Goal: Find specific fact: Find specific fact

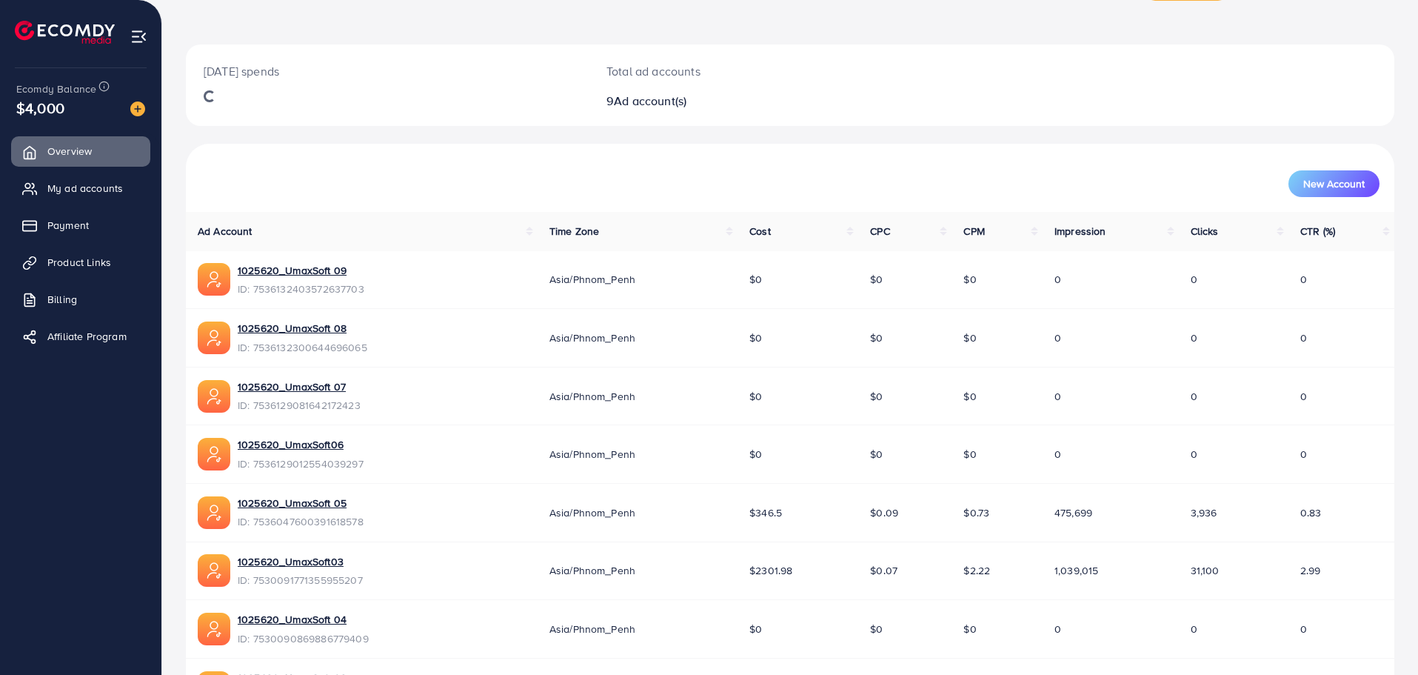
scroll to position [74, 0]
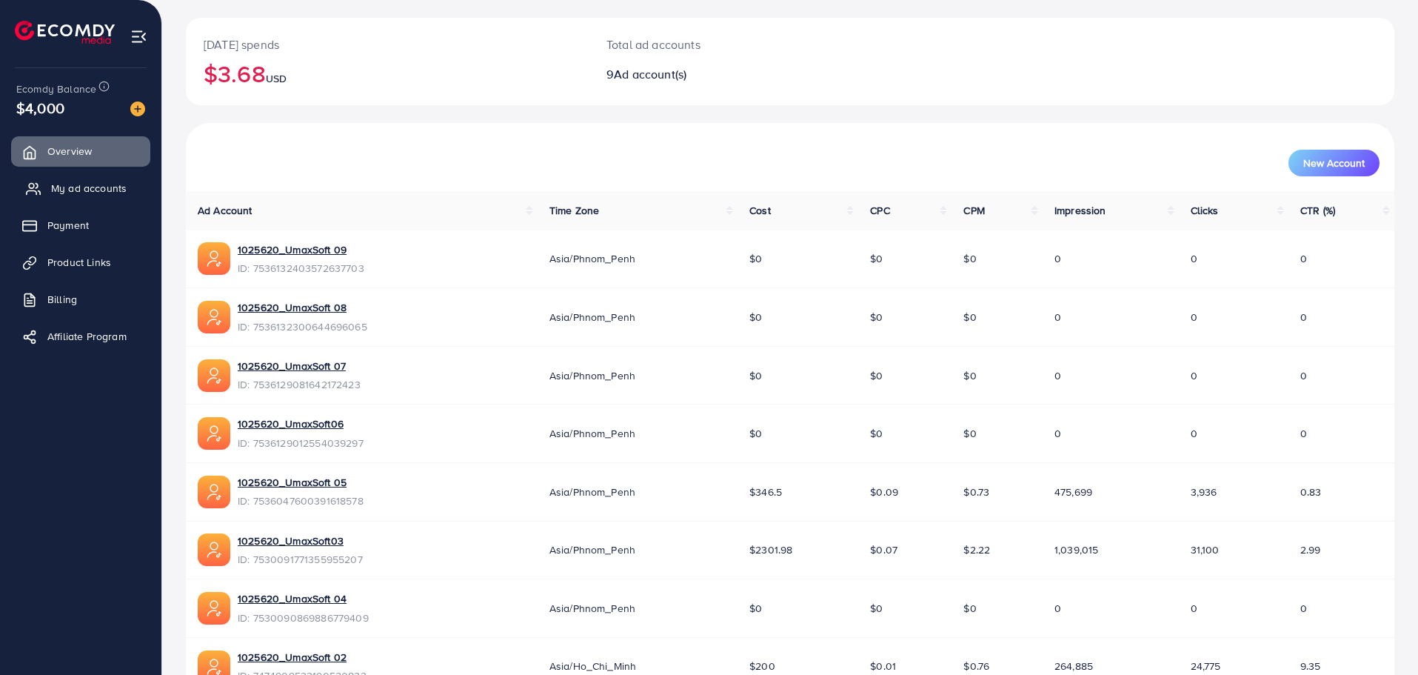
click at [76, 180] on link "My ad accounts" at bounding box center [80, 188] width 139 height 30
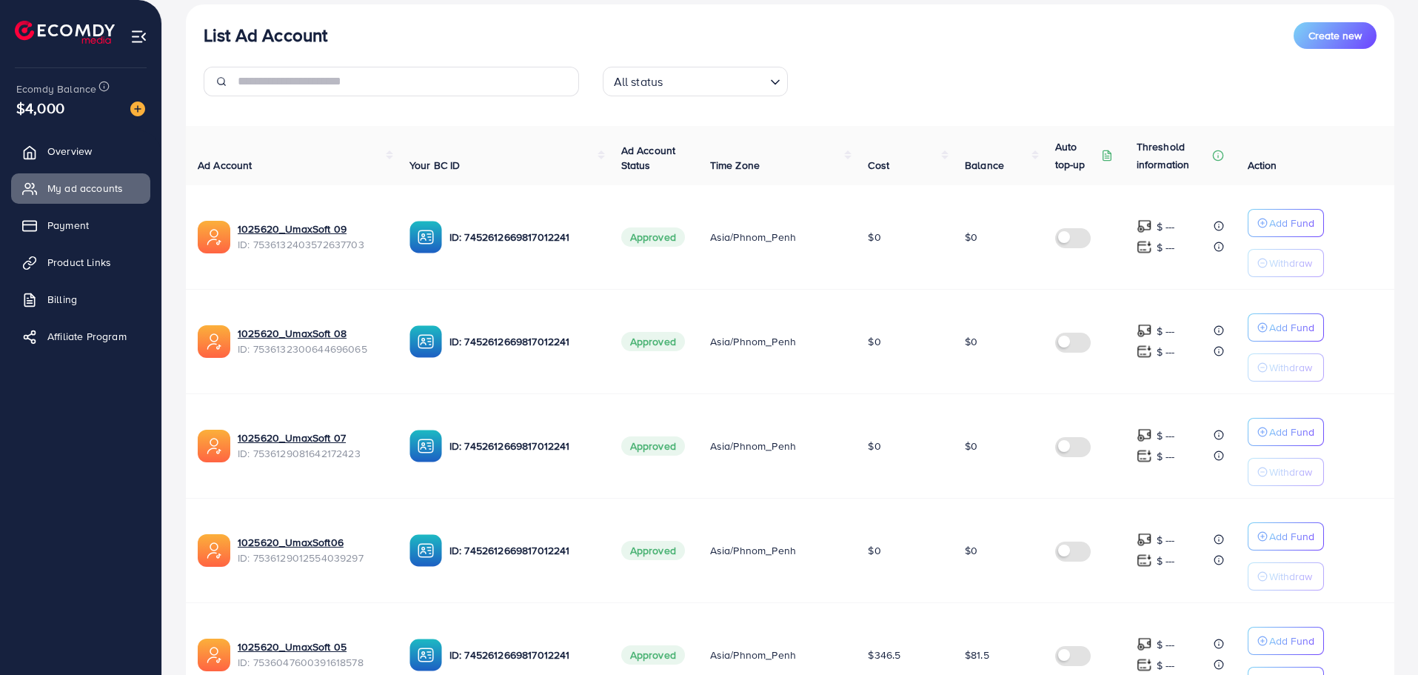
scroll to position [148, 0]
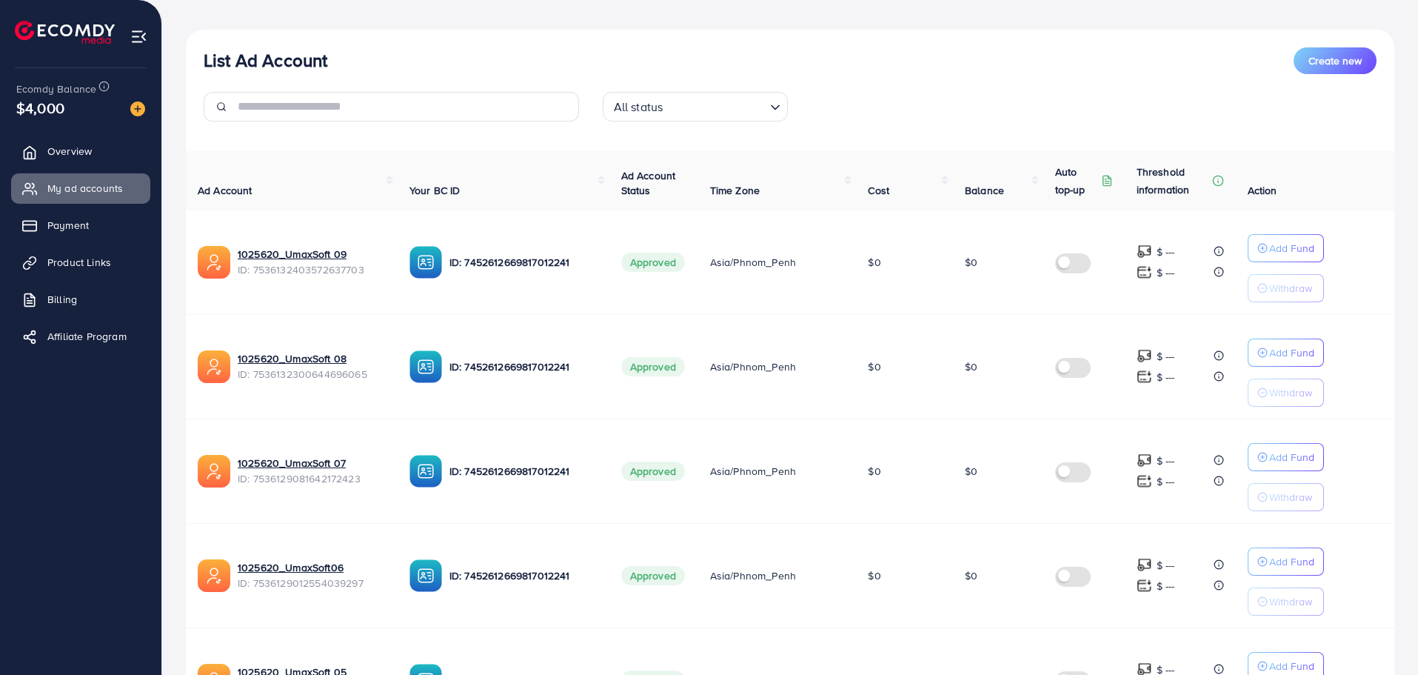
drag, startPoint x: 797, startPoint y: 262, endPoint x: 708, endPoint y: 269, distance: 89.1
click at [708, 269] on td "Asia/Phnom_Penh" at bounding box center [777, 262] width 159 height 104
copy span "Asia/Phnom_Penh"
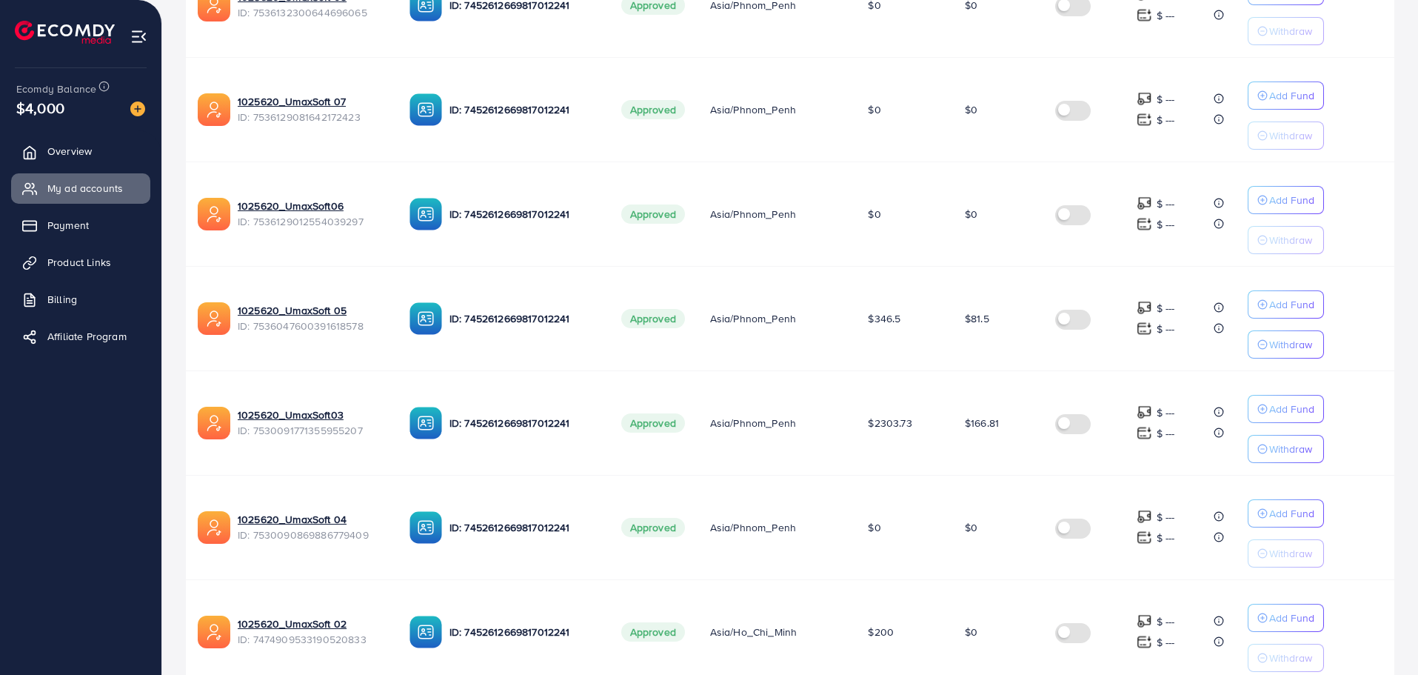
scroll to position [508, 0]
drag, startPoint x: 801, startPoint y: 319, endPoint x: 710, endPoint y: 324, distance: 91.2
click at [710, 324] on td "Asia/Phnom_Penh" at bounding box center [777, 319] width 159 height 104
copy span "Asia/Phnom_Penh"
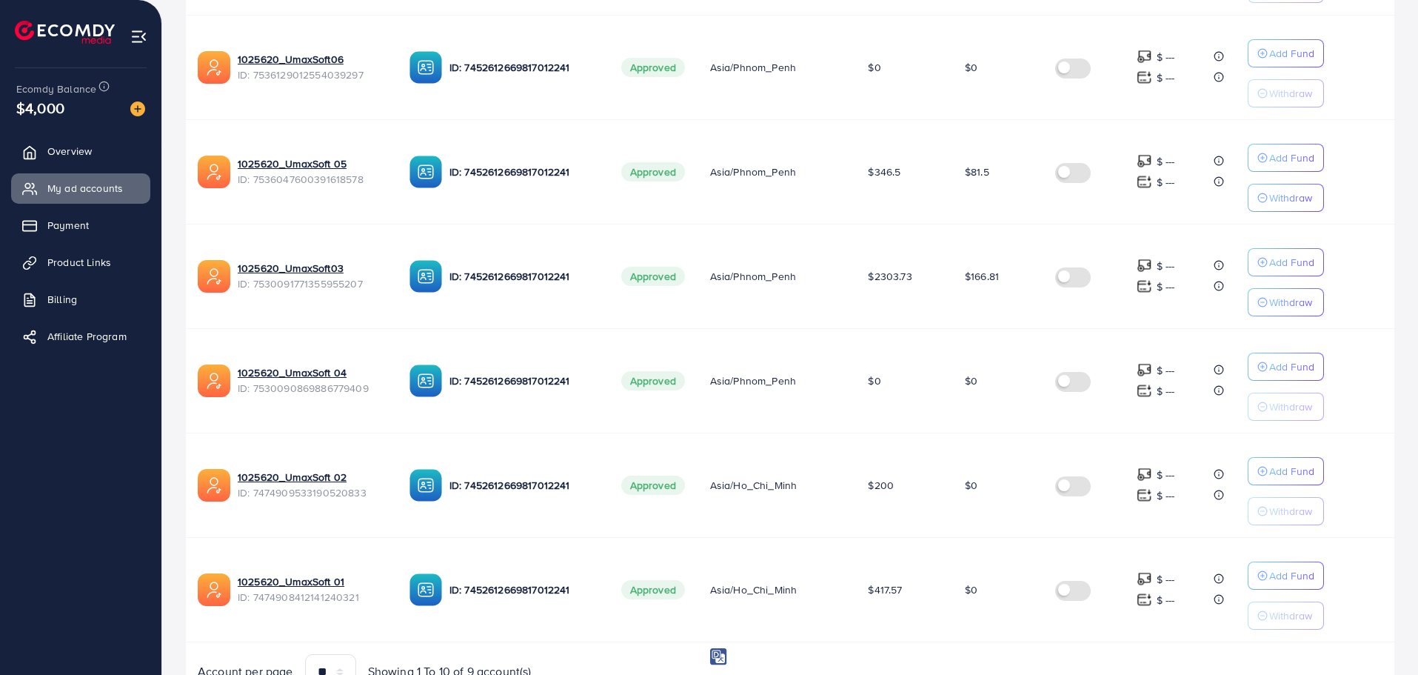
scroll to position [582, 0]
